Goal: Check status: Check status

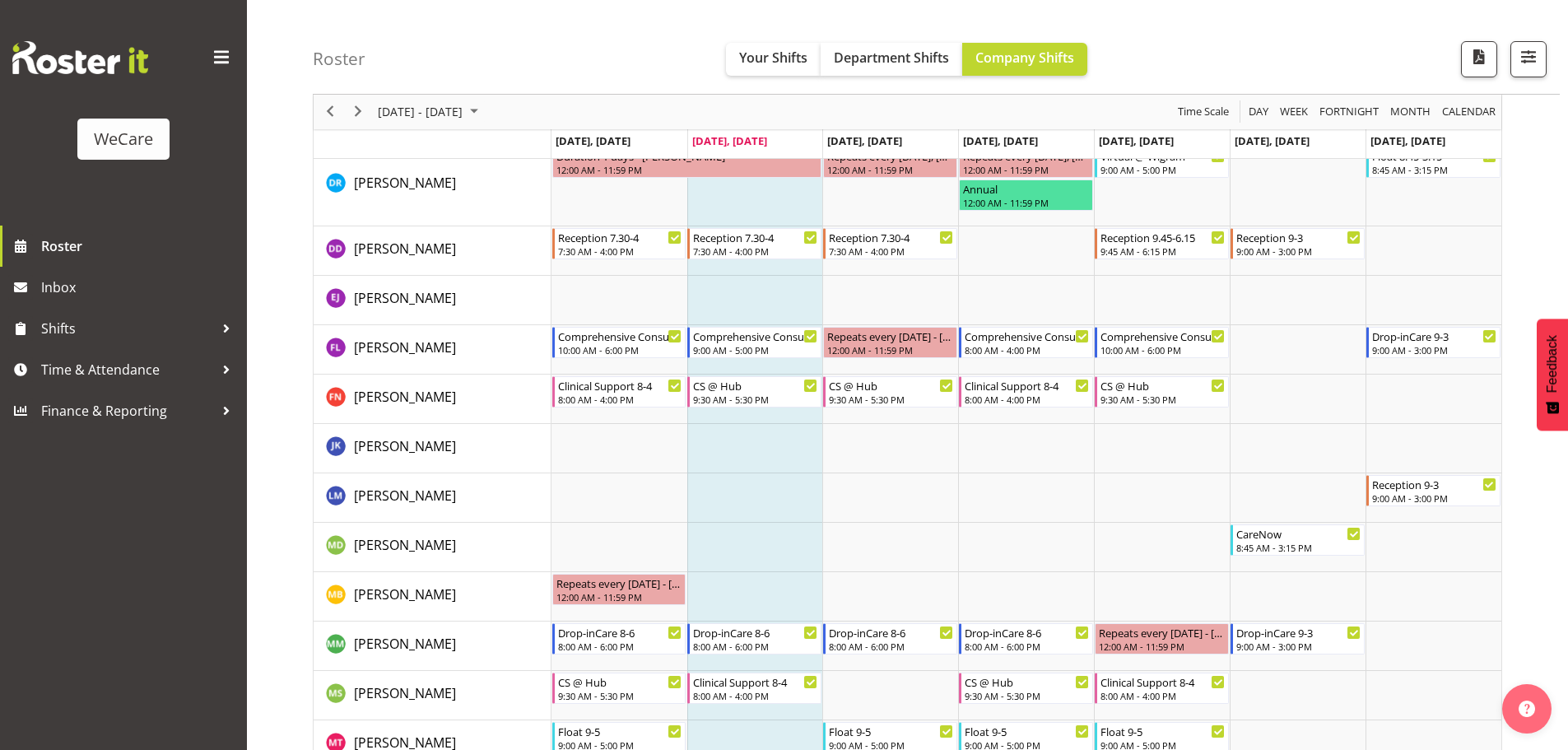
scroll to position [3755, 0]
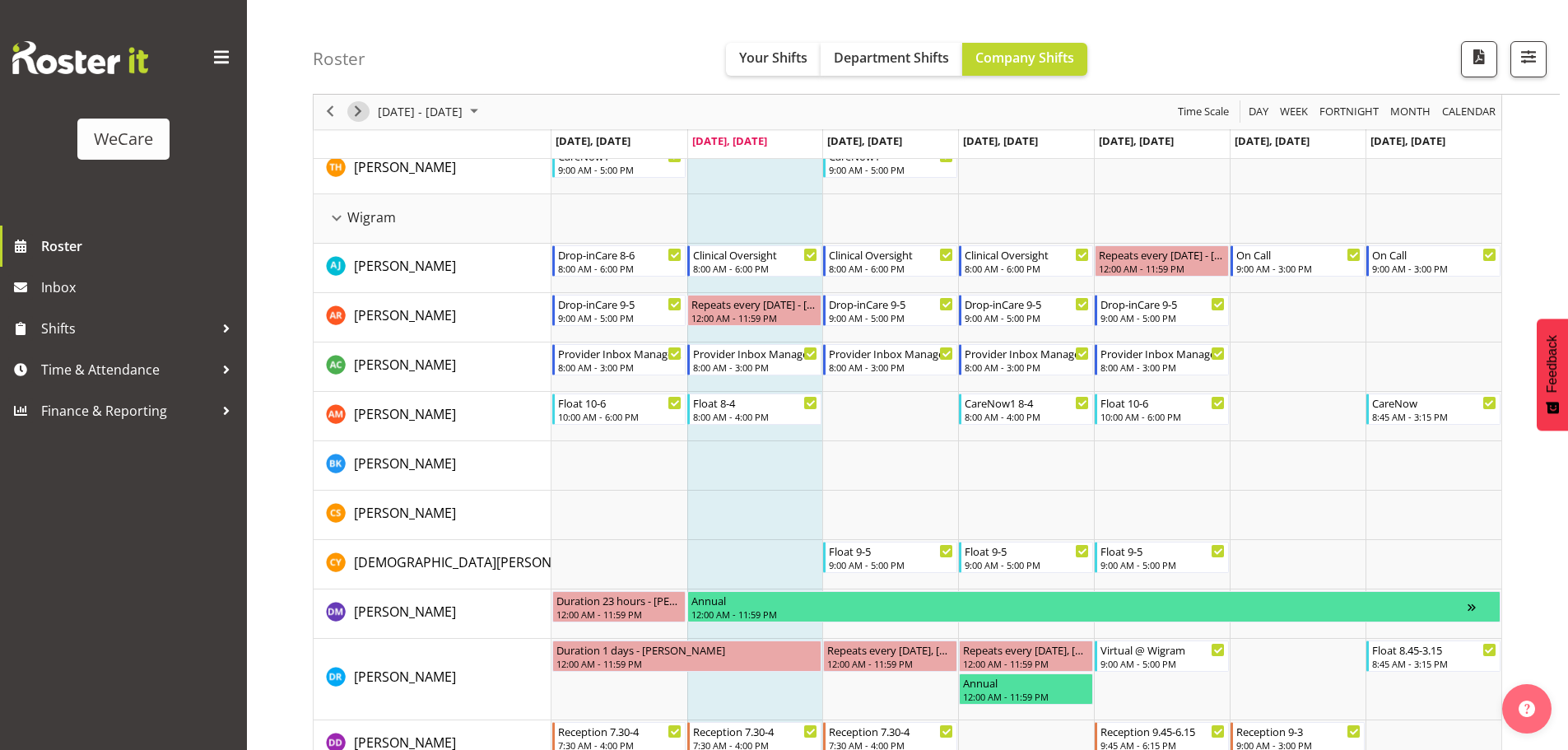
click at [348, 111] on span "Next" at bounding box center [358, 112] width 20 height 21
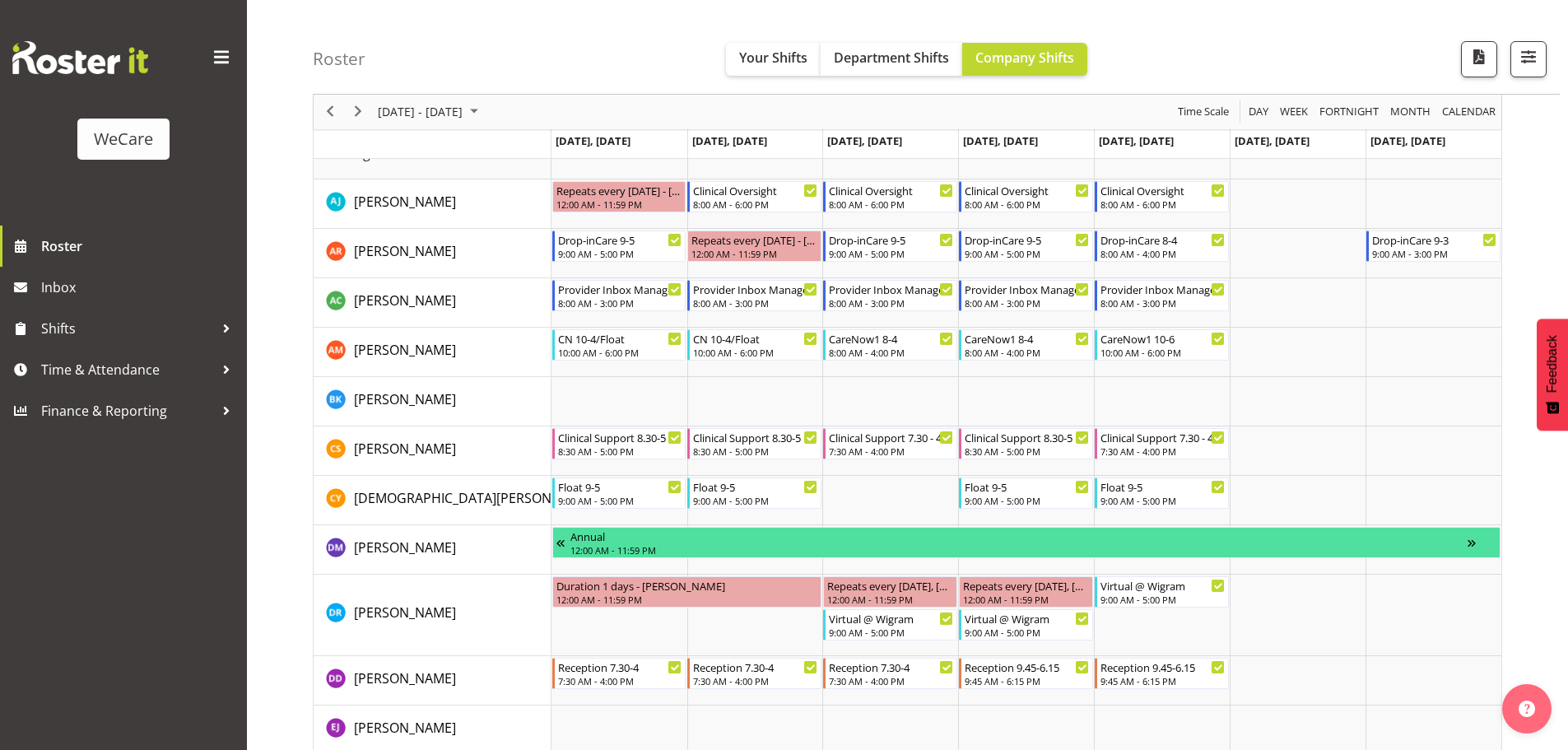
scroll to position [3509, 0]
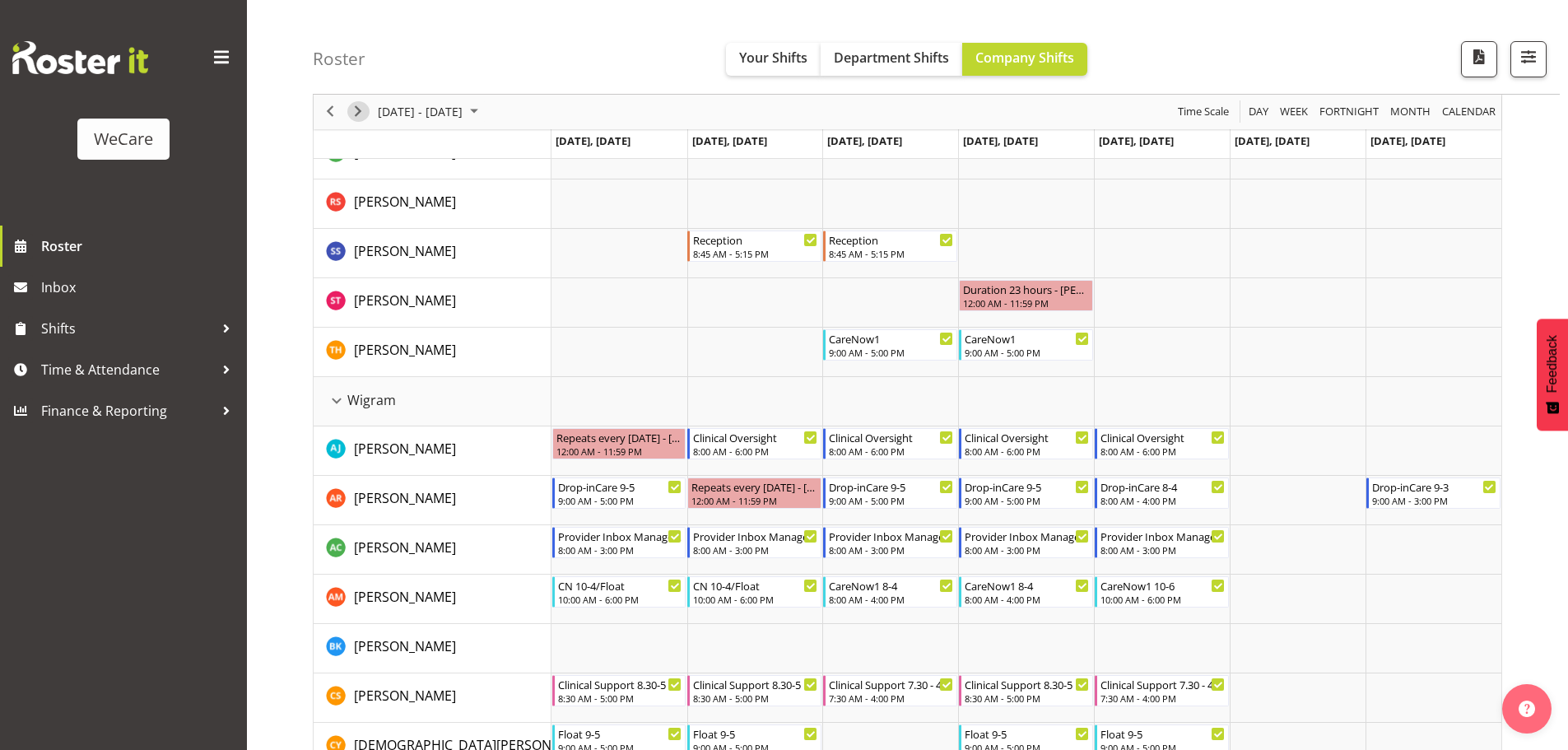
click at [356, 118] on span "Next" at bounding box center [358, 112] width 20 height 21
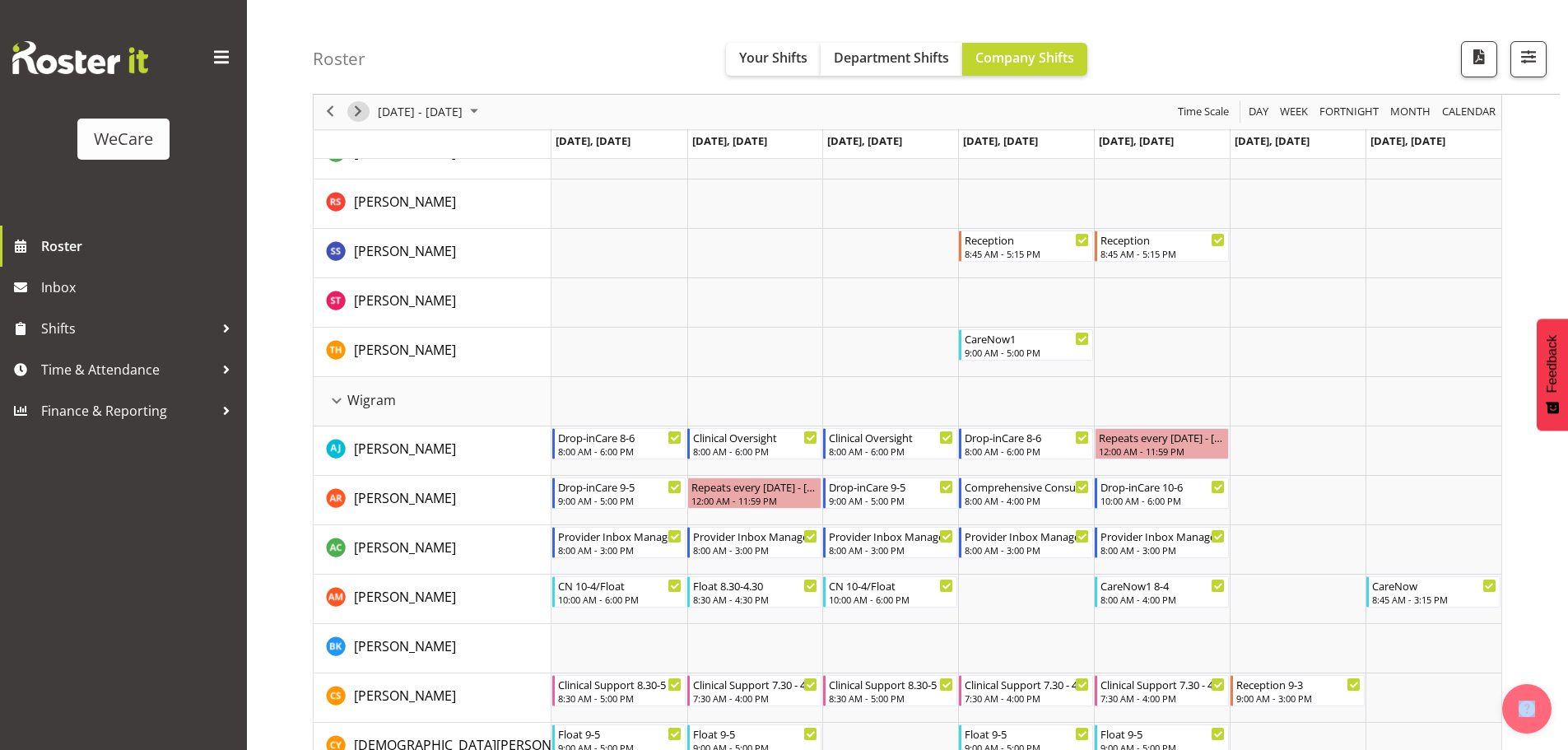
click at [356, 112] on span "Next" at bounding box center [358, 112] width 20 height 21
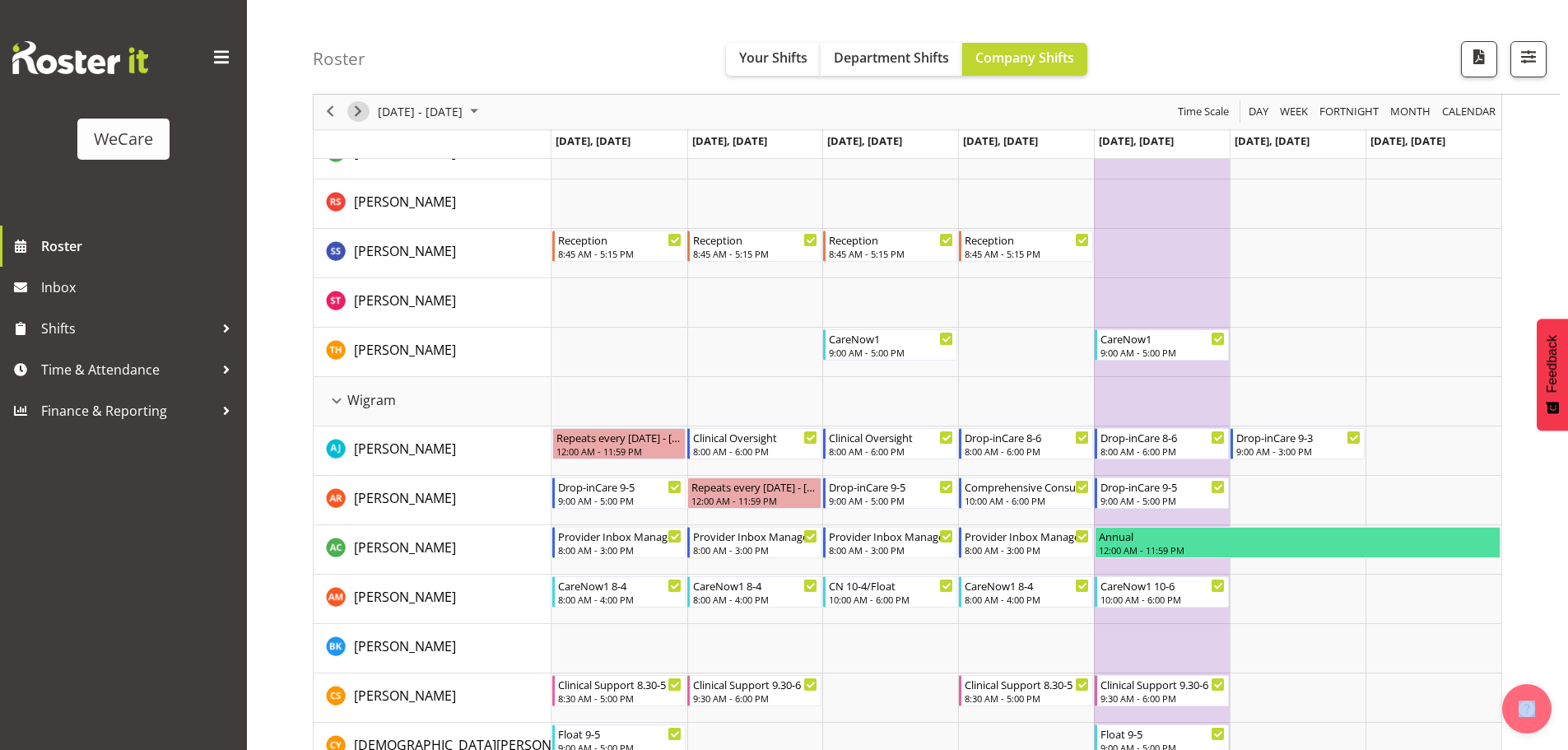
click at [356, 112] on span "Next" at bounding box center [358, 112] width 20 height 21
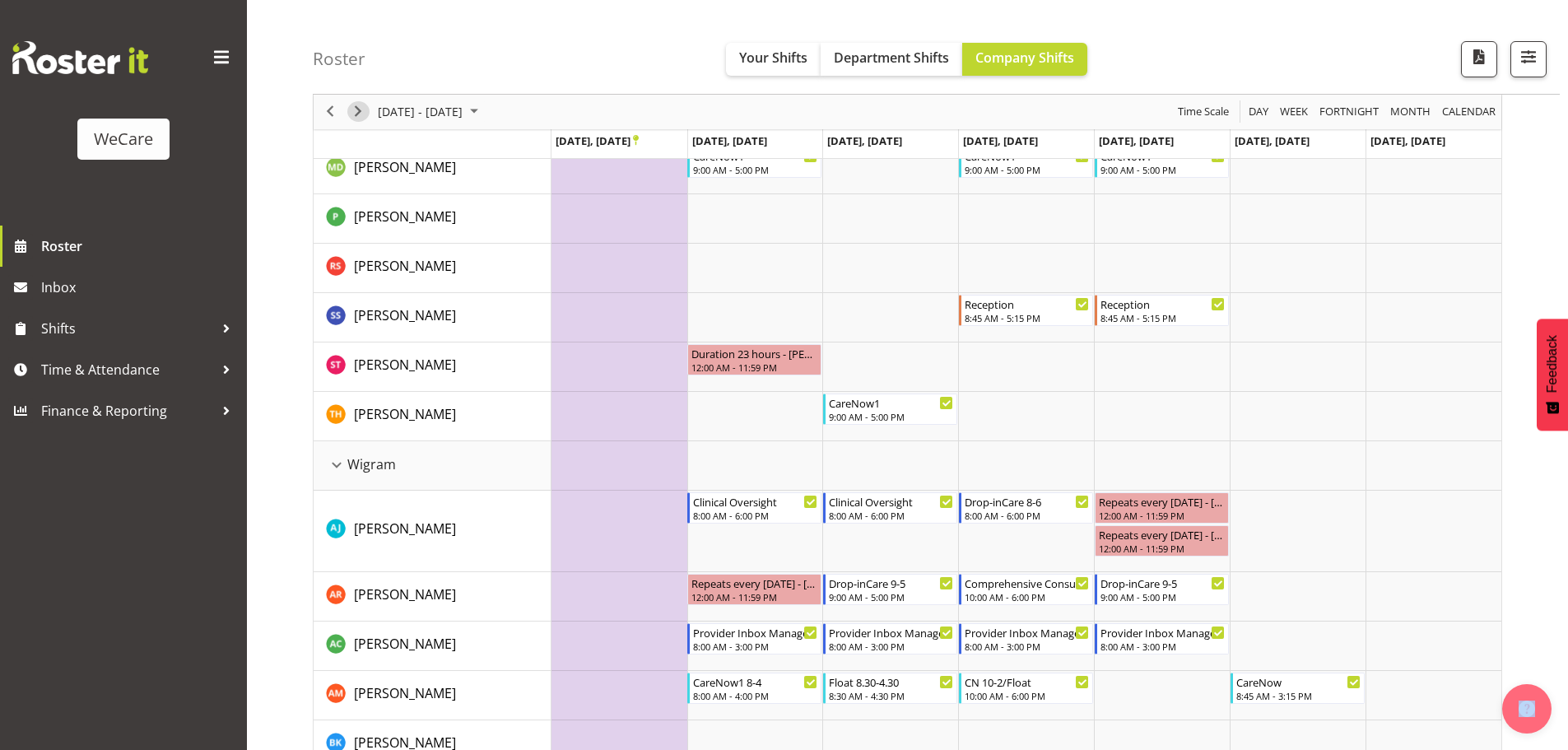
click at [356, 112] on span "Next" at bounding box center [358, 112] width 20 height 21
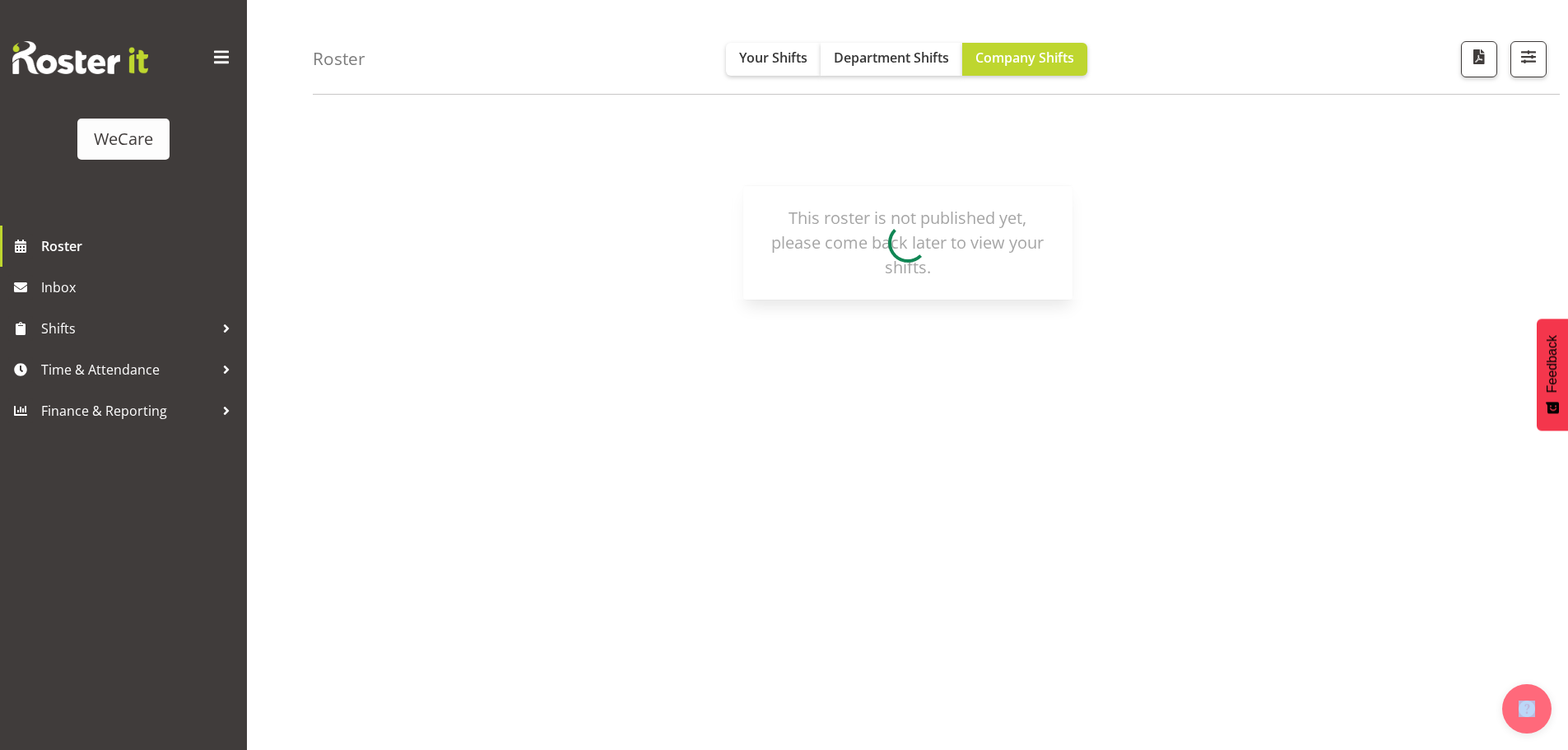
scroll to position [60, 0]
click at [230, 638] on div "WeCare Roster Inbox Shifts Time & Attendance Finance & Reporting" at bounding box center [123, 375] width 247 height 750
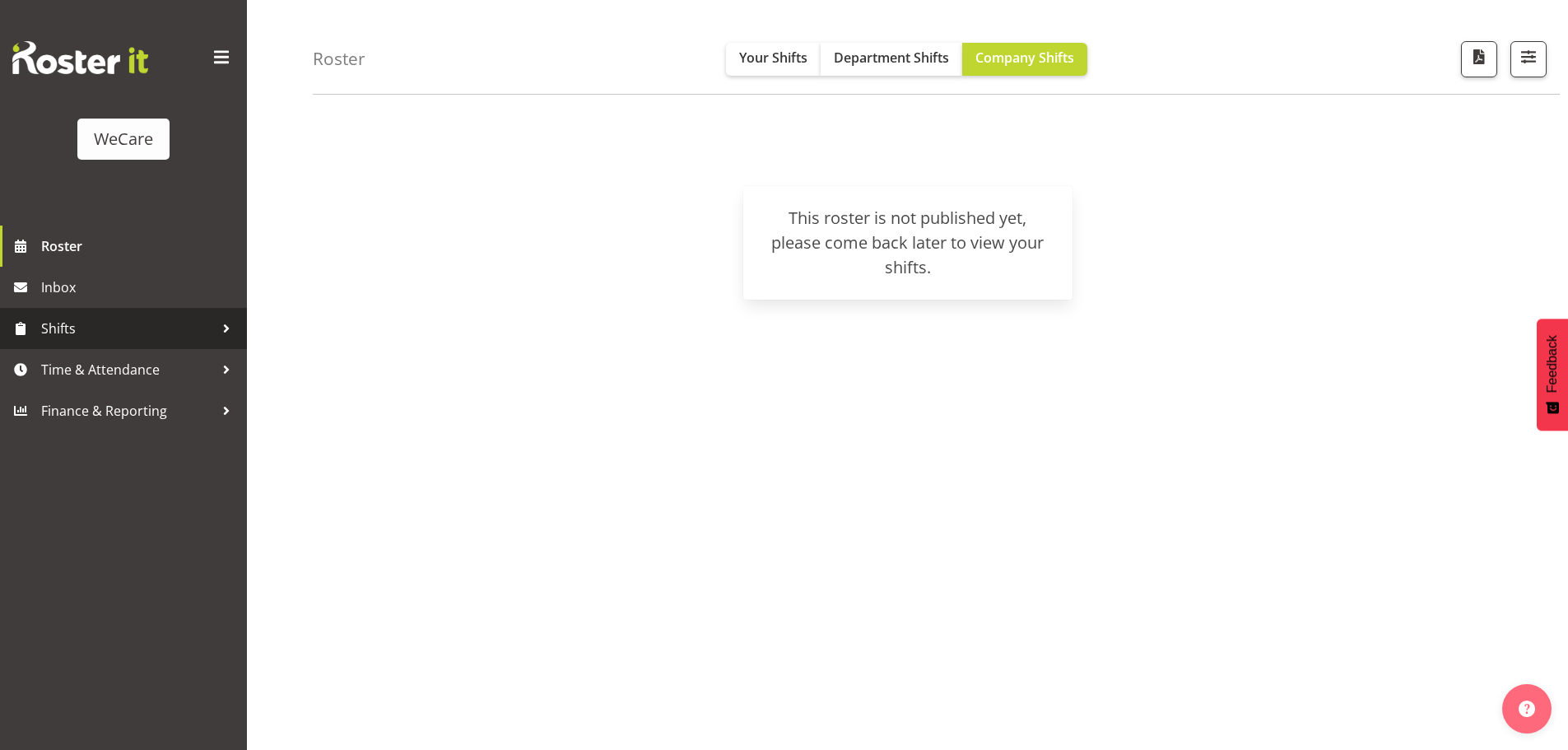
click at [218, 326] on div at bounding box center [227, 328] width 25 height 25
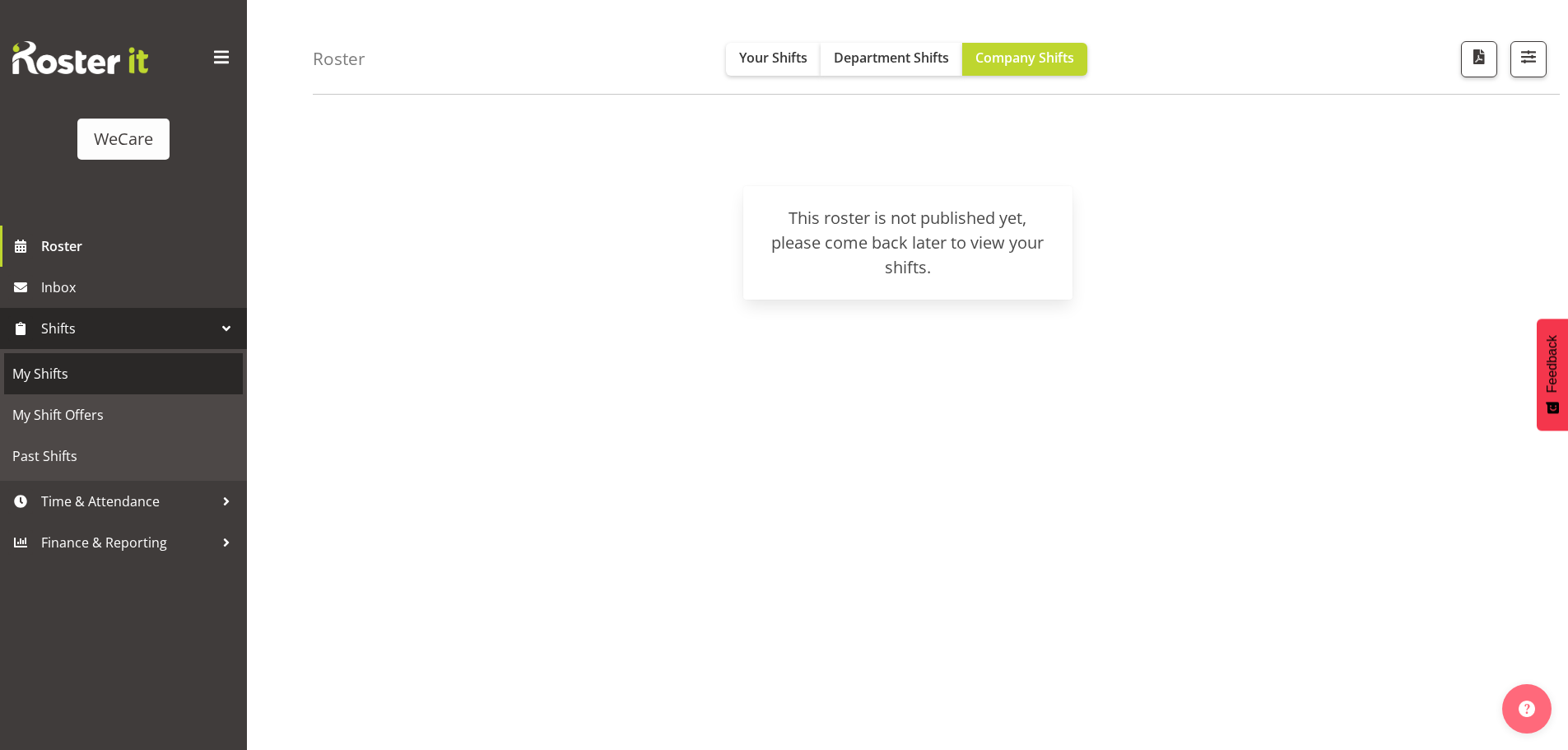
click at [67, 370] on span "My Shifts" at bounding box center [123, 374] width 222 height 25
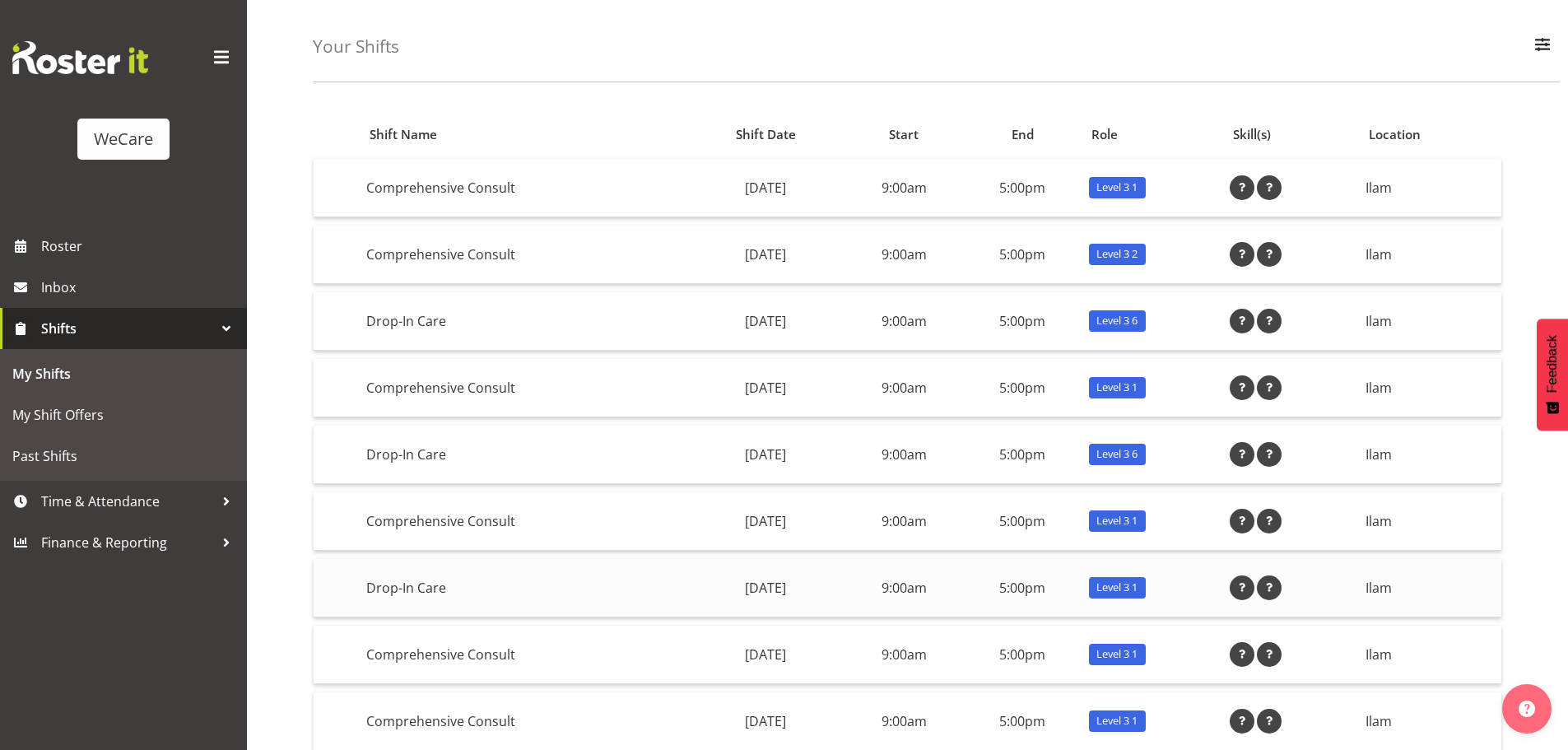
scroll to position [210, 0]
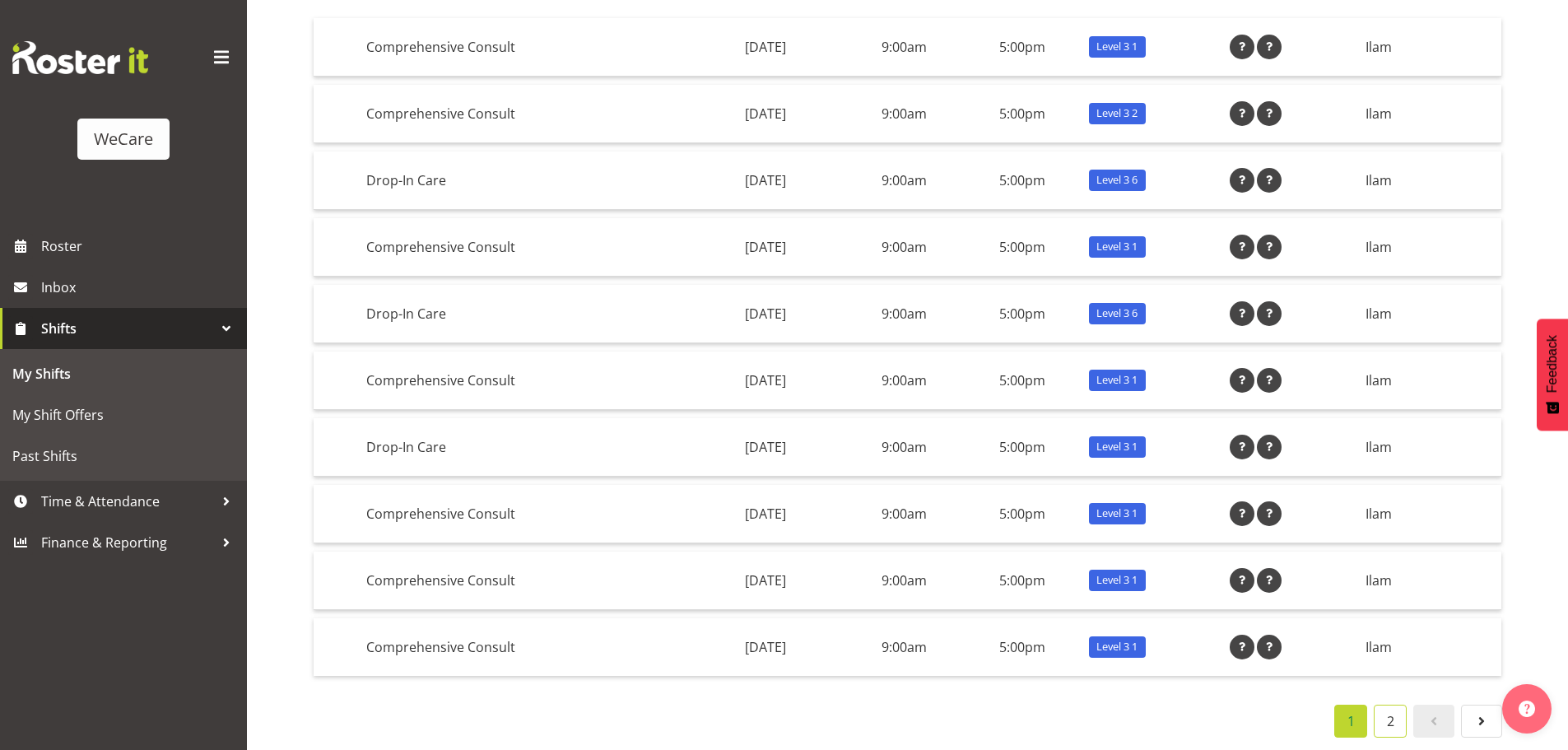
click at [1399, 714] on link "2" at bounding box center [1390, 721] width 33 height 33
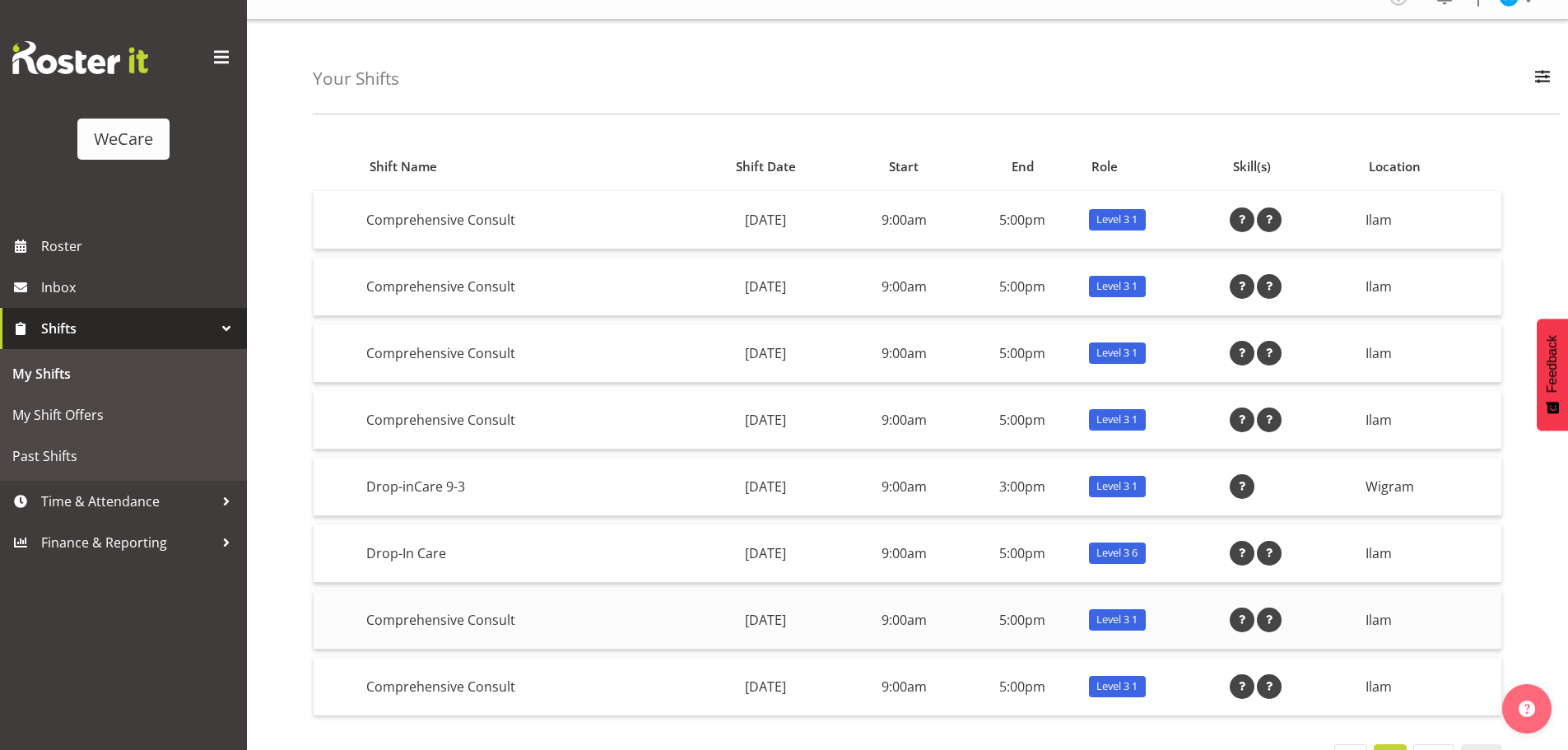
scroll to position [0, 0]
